Goal: Check status: Check status

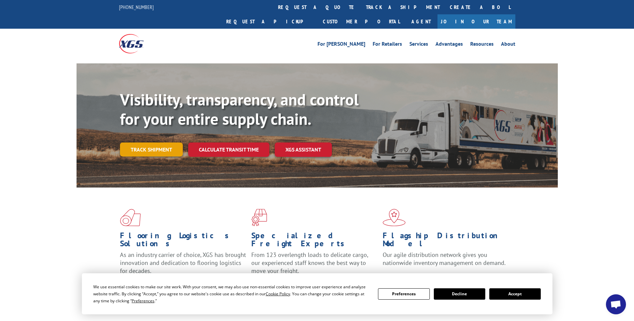
click at [157, 143] on link "Track shipment" at bounding box center [151, 150] width 63 height 14
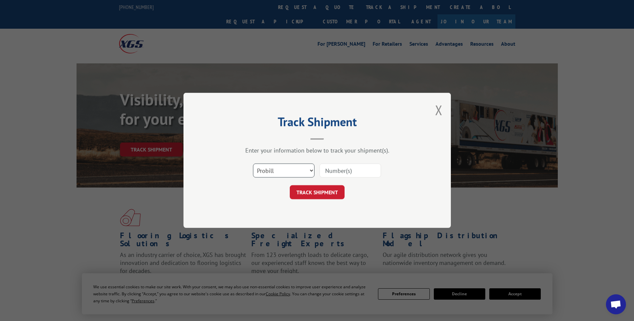
click at [311, 170] on select "Select category... Probill BOL PO" at bounding box center [283, 171] width 61 height 14
select select "bol"
click at [253, 164] on select "Select category... Probill BOL PO" at bounding box center [283, 171] width 61 height 14
click at [364, 171] on input at bounding box center [349, 171] width 61 height 14
type input "266249"
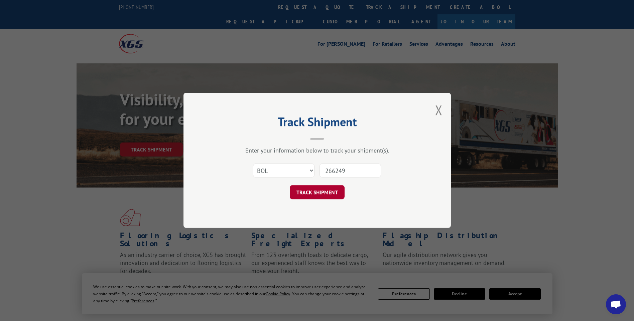
click at [320, 190] on button "TRACK SHIPMENT" at bounding box center [317, 193] width 55 height 14
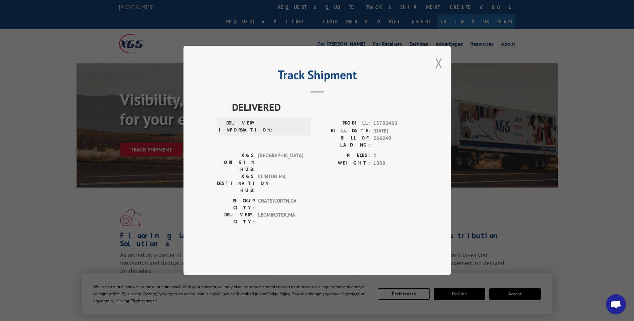
click at [439, 72] on button "Close modal" at bounding box center [438, 63] width 7 height 18
